Goal: Navigation & Orientation: Find specific page/section

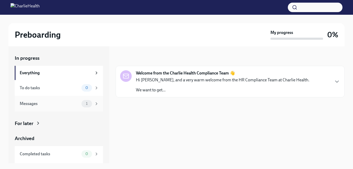
click at [27, 105] on div "Messages" at bounding box center [50, 104] width 60 height 6
click at [337, 80] on icon "button" at bounding box center [336, 81] width 6 height 6
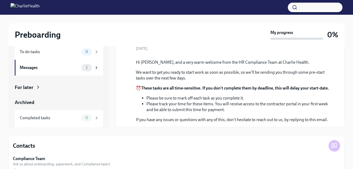
scroll to position [51, 0]
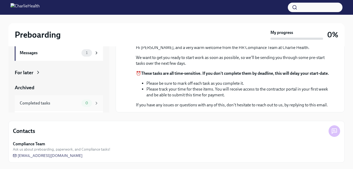
click at [94, 103] on icon at bounding box center [96, 103] width 5 height 5
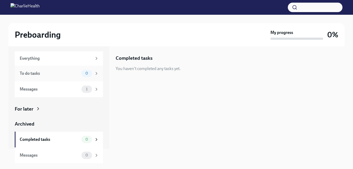
click at [36, 74] on div "To do tasks" at bounding box center [50, 73] width 60 height 6
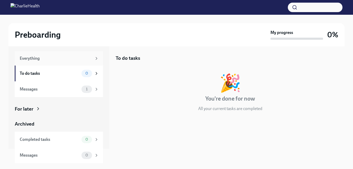
click at [31, 56] on div "Everything" at bounding box center [56, 58] width 72 height 6
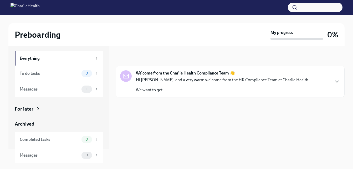
click at [148, 91] on p "We want to get..." at bounding box center [222, 90] width 173 height 6
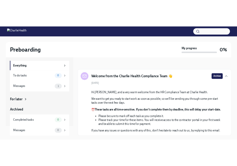
scroll to position [69, 0]
